Goal: Complete application form

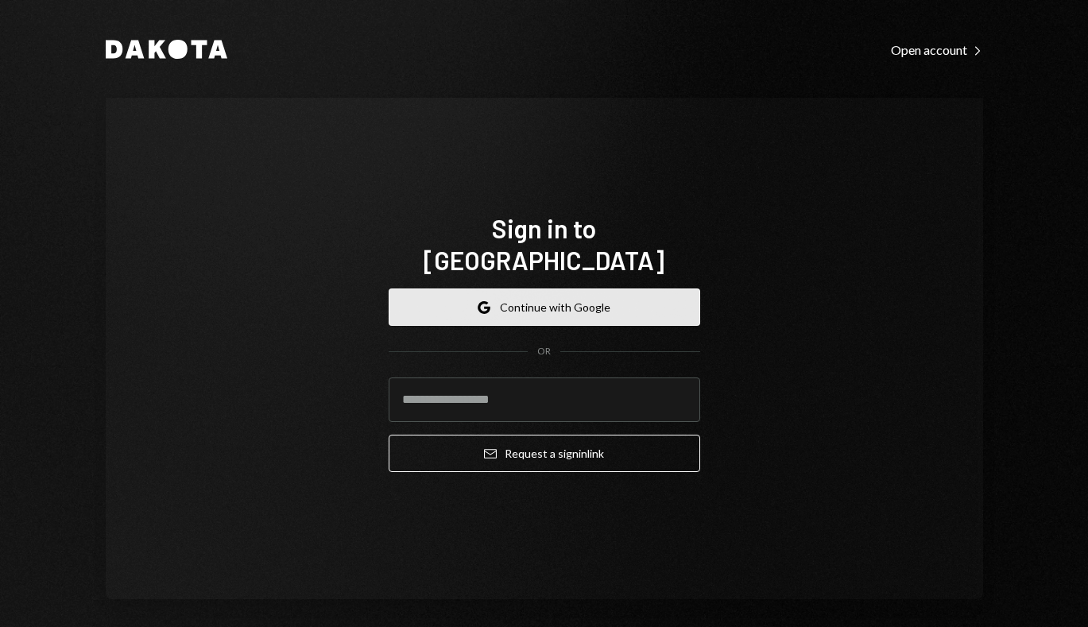
click at [539, 293] on button "Google Continue with Google" at bounding box center [545, 307] width 312 height 37
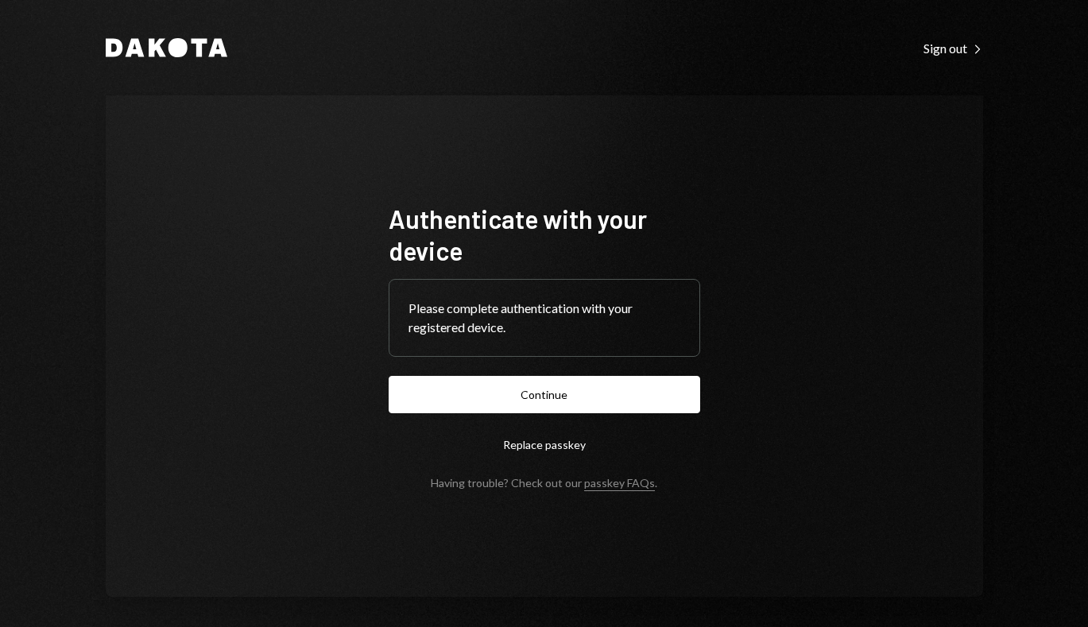
click at [614, 369] on form "Authenticate with your device Please complete authentication with your register…" at bounding box center [545, 346] width 312 height 287
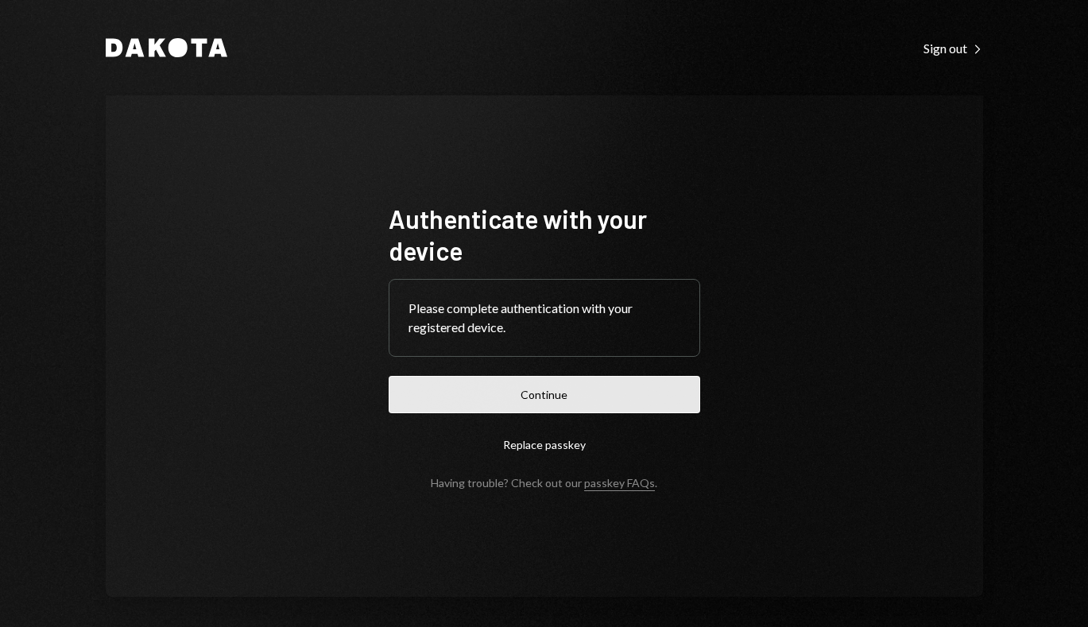
click at [613, 389] on button "Continue" at bounding box center [545, 394] width 312 height 37
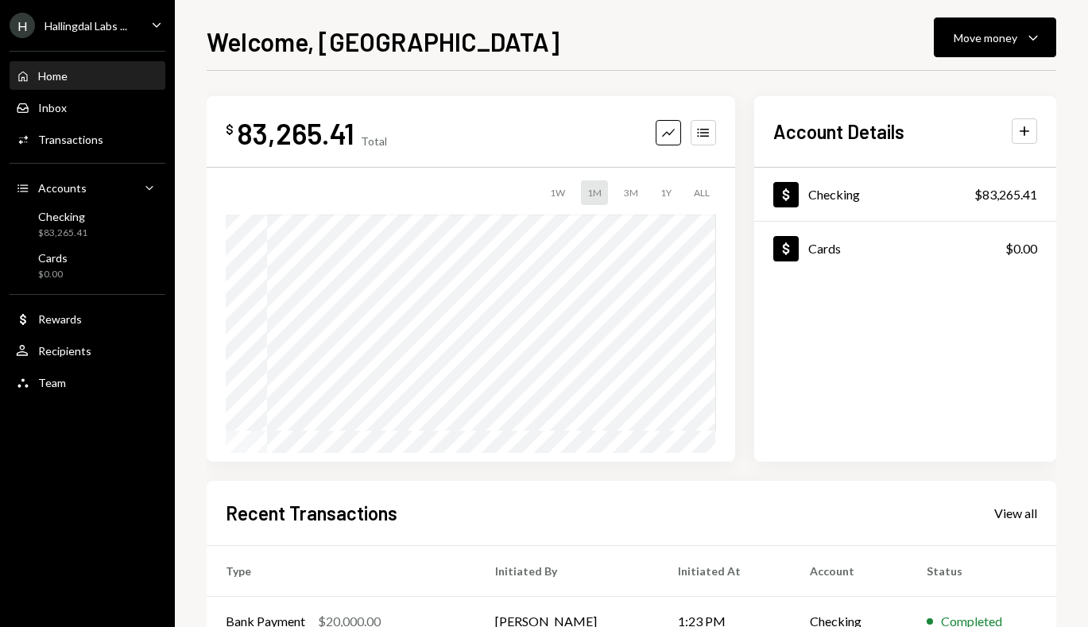
click at [102, 31] on div "Hallingdal Labs ..." at bounding box center [86, 26] width 83 height 14
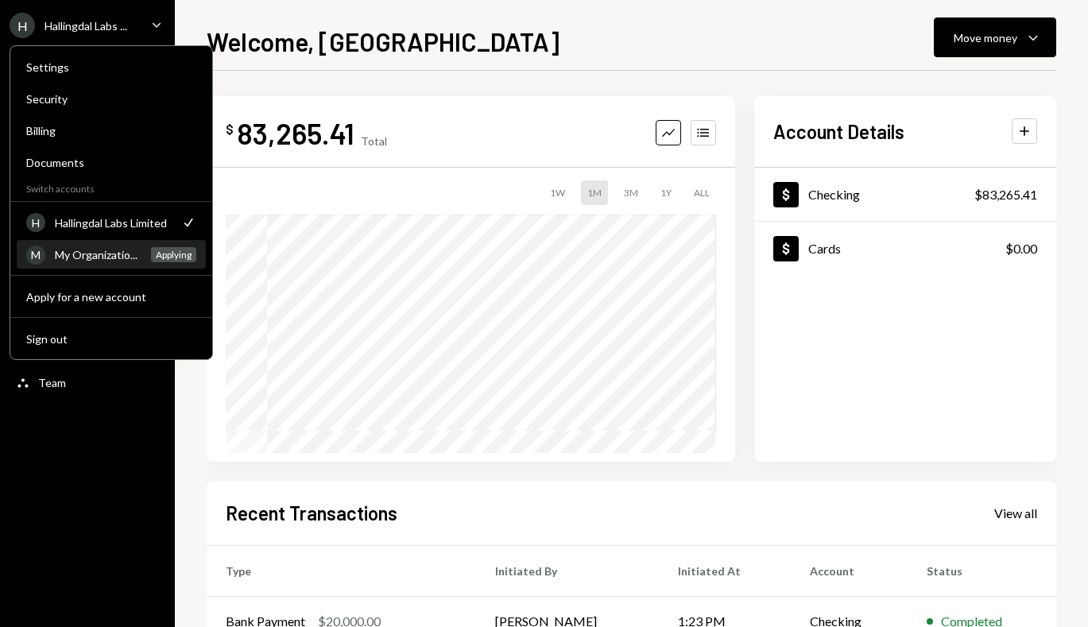
click at [105, 260] on div "My Organizatio..." at bounding box center [98, 255] width 87 height 14
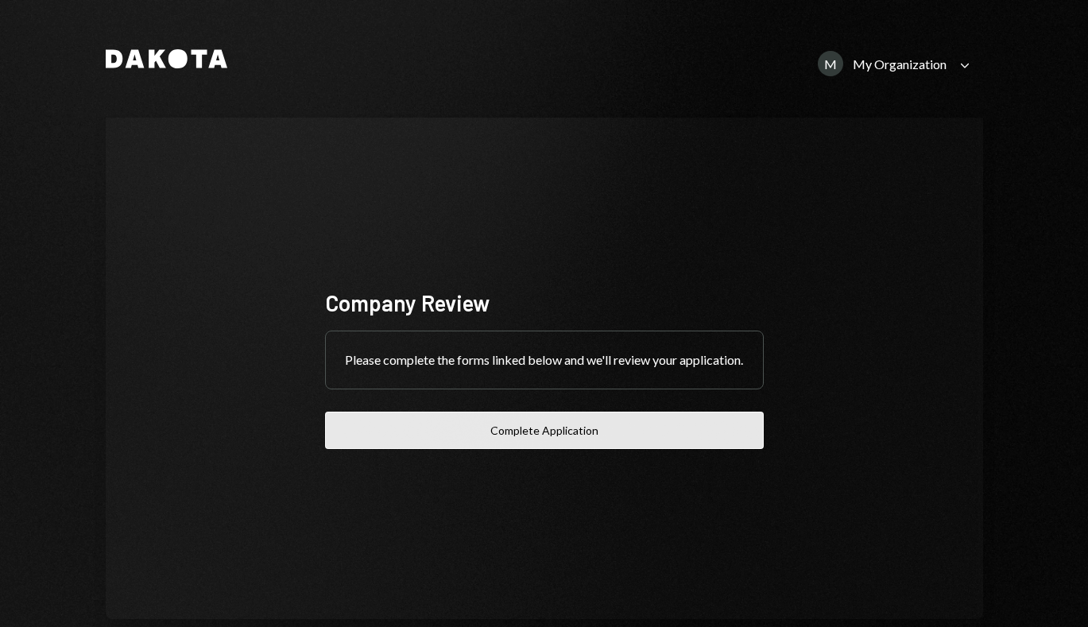
click at [530, 437] on button "Complete Application" at bounding box center [544, 430] width 439 height 37
